Goal: Task Accomplishment & Management: Use online tool/utility

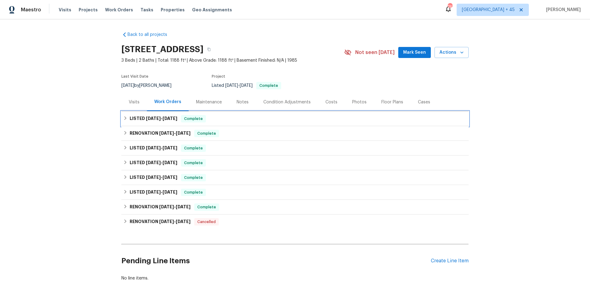
click at [170, 116] on span "9/8/25" at bounding box center [170, 118] width 15 height 4
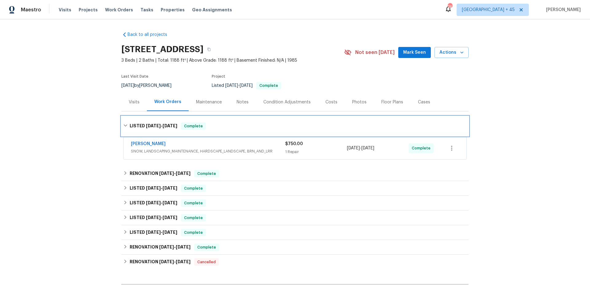
click at [163, 123] on h6 "LISTED 9/5/25 - 9/8/25" at bounding box center [154, 126] width 48 height 7
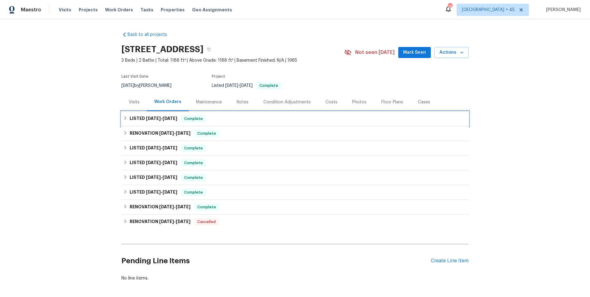
click at [163, 121] on h6 "LISTED 9/5/25 - 9/8/25" at bounding box center [154, 118] width 48 height 7
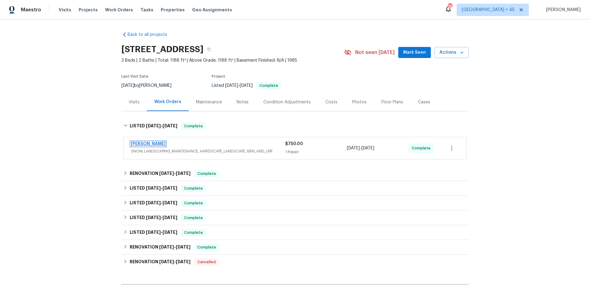
click at [162, 144] on link "Cameron Sweeney" at bounding box center [148, 144] width 35 height 4
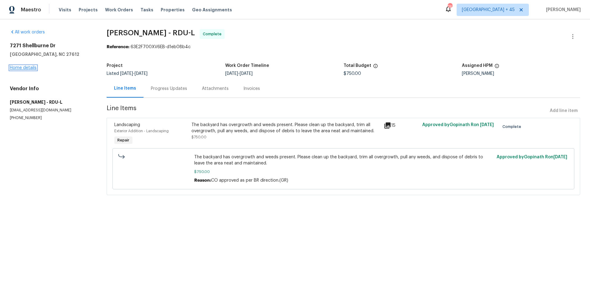
click at [26, 69] on link "Home details" at bounding box center [23, 68] width 27 height 4
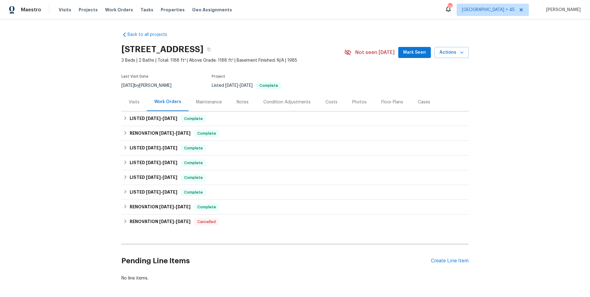
click at [219, 105] on div "Maintenance" at bounding box center [209, 102] width 41 height 18
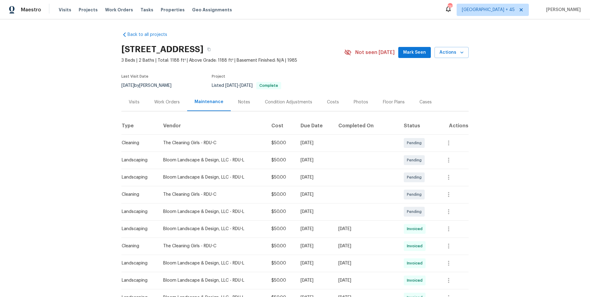
click at [245, 107] on div "Notes" at bounding box center [244, 102] width 27 height 18
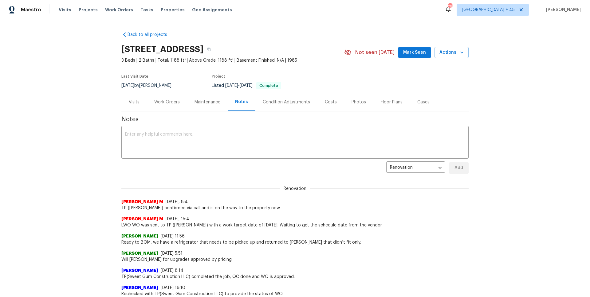
click at [203, 100] on div "Maintenance" at bounding box center [208, 102] width 26 height 6
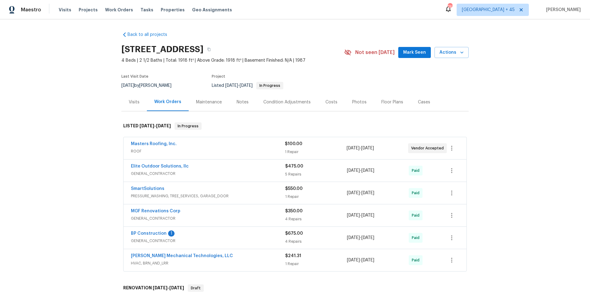
click at [377, 141] on div "7/9/2025 - 7/16/2025" at bounding box center [377, 148] width 61 height 15
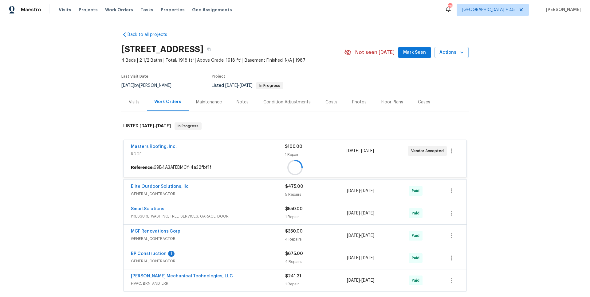
click at [377, 141] on div "Masters Roofing, Inc. ROOF $100.00 1 Repair 7/9/2025 - 7/16/2025 Vendor Accepte…" at bounding box center [295, 158] width 344 height 37
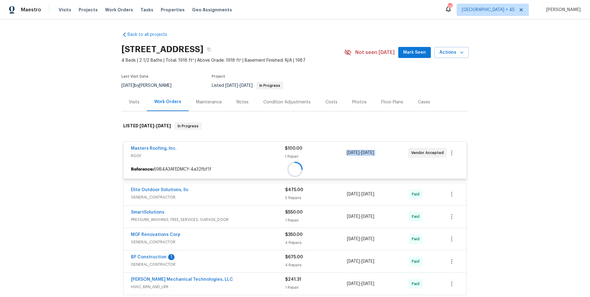
click at [377, 141] on div "Masters Roofing, Inc. ROOF $100.00 1 Repair 7/9/2025 - 7/16/2025 Vendor Accepte…" at bounding box center [295, 216] width 344 height 158
click at [377, 164] on div at bounding box center [295, 169] width 343 height 11
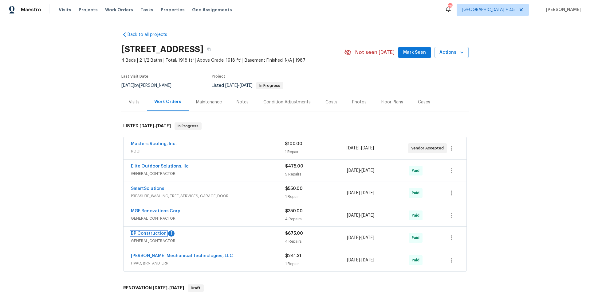
click at [143, 235] on link "BP Construction" at bounding box center [149, 234] width 36 height 4
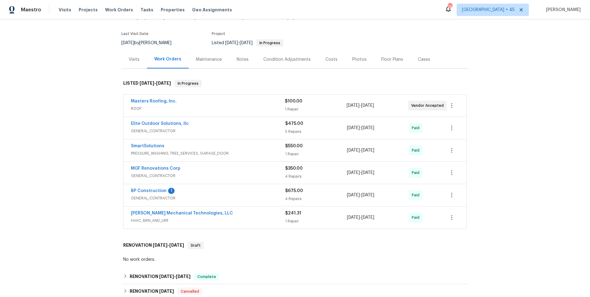
scroll to position [45, 0]
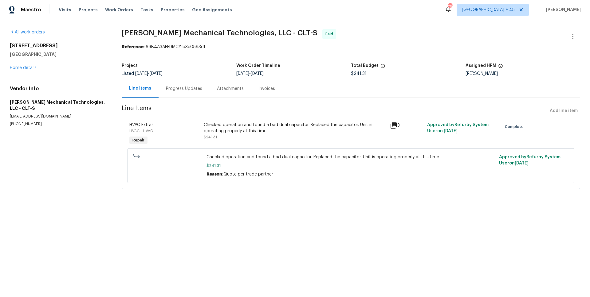
click at [260, 96] on div "Invoices" at bounding box center [266, 89] width 31 height 18
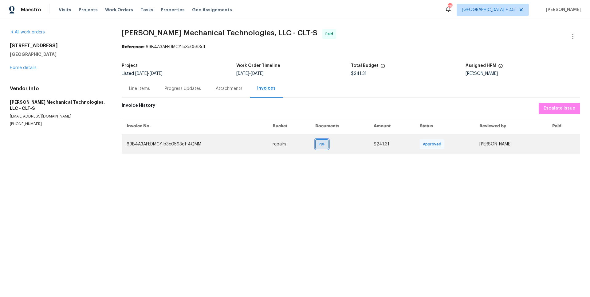
click at [321, 146] on span "PDF" at bounding box center [323, 144] width 9 height 6
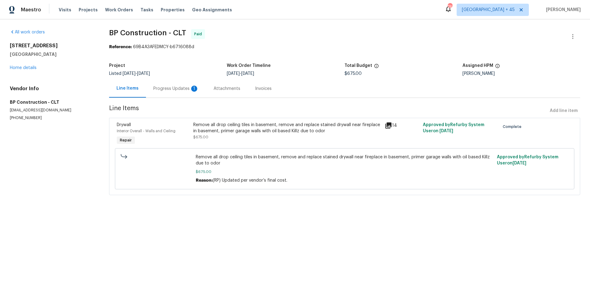
click at [261, 87] on div "Invoices" at bounding box center [263, 89] width 17 height 6
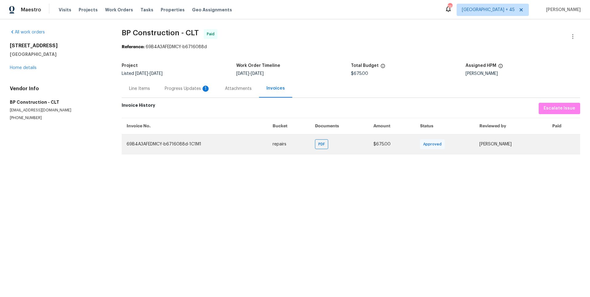
click at [315, 136] on td "PDF" at bounding box center [339, 144] width 58 height 20
click at [318, 147] on span "PDF" at bounding box center [322, 144] width 9 height 6
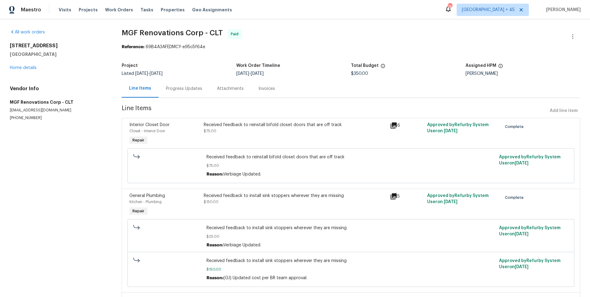
click at [260, 89] on div "Invoices" at bounding box center [266, 89] width 17 height 6
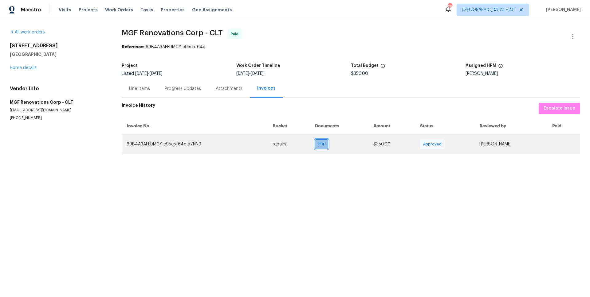
click at [318, 144] on span "PDF" at bounding box center [322, 144] width 9 height 6
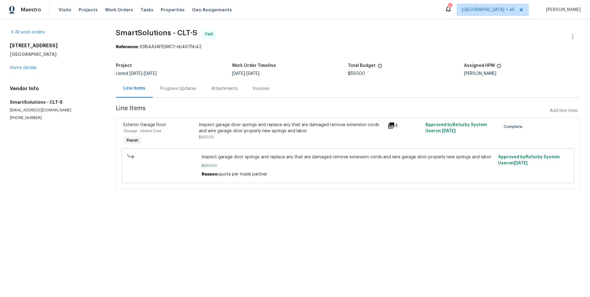
click at [249, 91] on div "Invoices" at bounding box center [260, 89] width 31 height 18
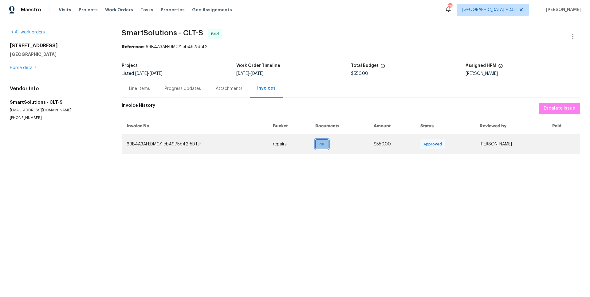
click at [319, 147] on span "PDF" at bounding box center [323, 144] width 9 height 6
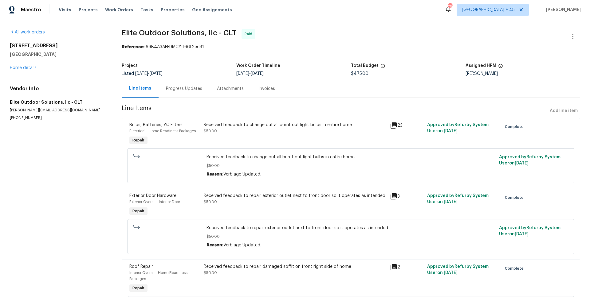
click at [260, 88] on div "Invoices" at bounding box center [266, 89] width 17 height 6
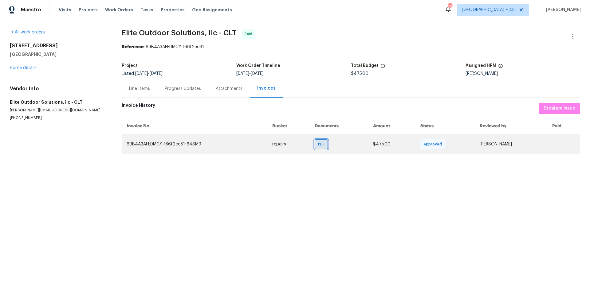
click at [318, 145] on span "PDF" at bounding box center [322, 144] width 9 height 6
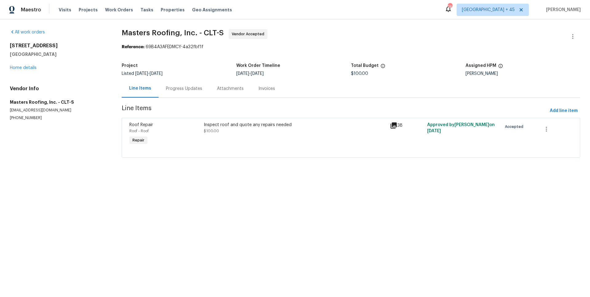
click at [258, 90] on div "Invoices" at bounding box center [266, 89] width 17 height 6
